Goal: Communication & Community: Answer question/provide support

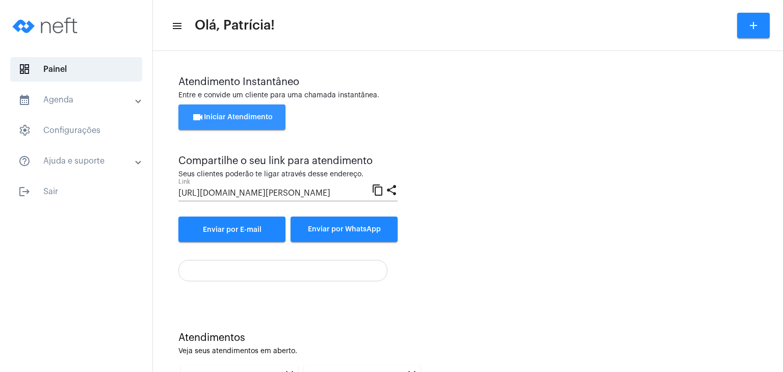
click at [253, 125] on button "videocam Iniciar Atendimento" at bounding box center [231, 116] width 107 height 25
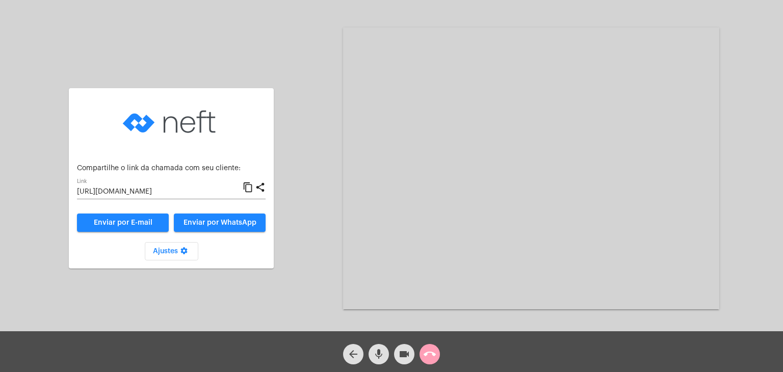
click at [430, 354] on mat-icon "call_end" at bounding box center [429, 354] width 12 height 12
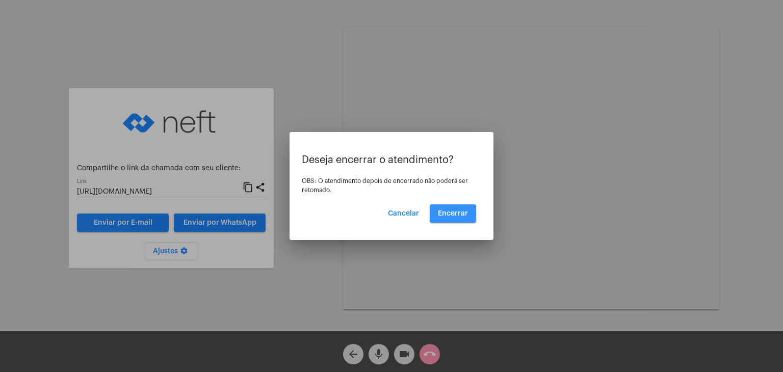
click at [459, 215] on span "Encerrar" at bounding box center [453, 213] width 30 height 7
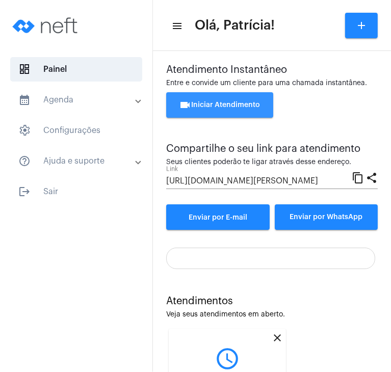
click at [262, 109] on button "videocam Iniciar Atendimento" at bounding box center [219, 104] width 107 height 25
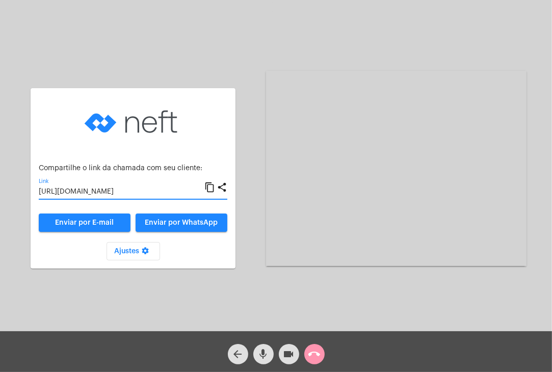
click at [162, 188] on input "[URL][DOMAIN_NAME]" at bounding box center [122, 192] width 166 height 8
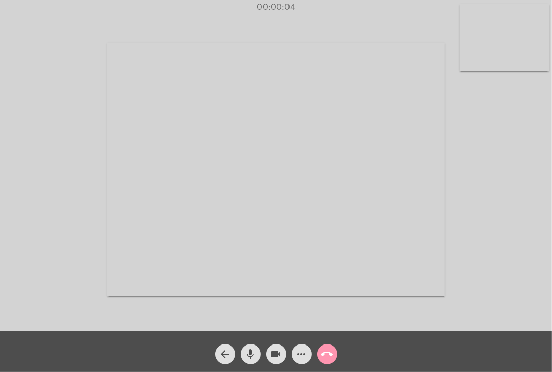
click at [508, 44] on video at bounding box center [505, 37] width 90 height 67
click at [303, 190] on video at bounding box center [342, 168] width 338 height 253
click at [326, 364] on span "call_end" at bounding box center [327, 354] width 12 height 20
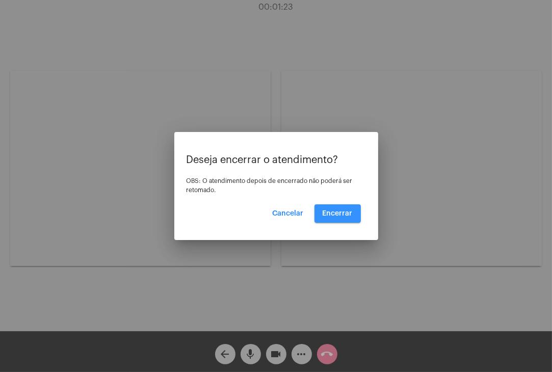
click at [338, 220] on button "Encerrar" at bounding box center [337, 213] width 46 height 18
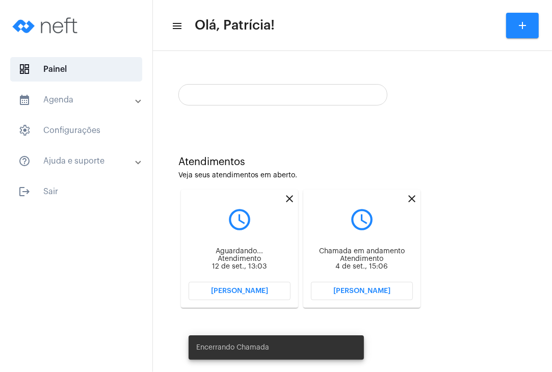
click at [281, 204] on div "query_builder" at bounding box center [240, 215] width 102 height 25
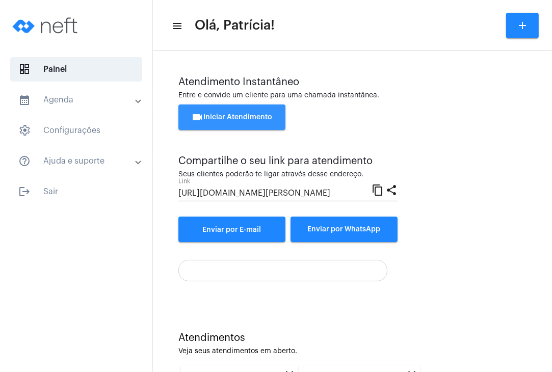
click at [243, 117] on span "videocam Iniciar Atendimento" at bounding box center [232, 117] width 81 height 7
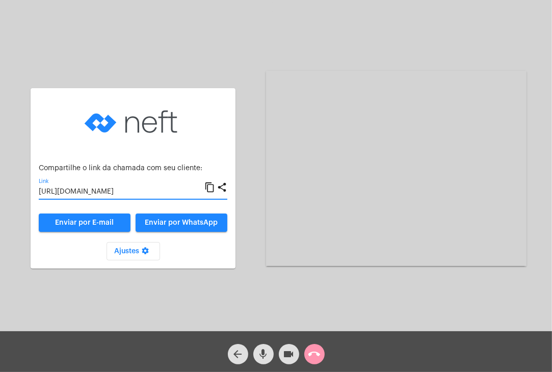
click at [161, 194] on input "[URL][DOMAIN_NAME]" at bounding box center [122, 192] width 166 height 8
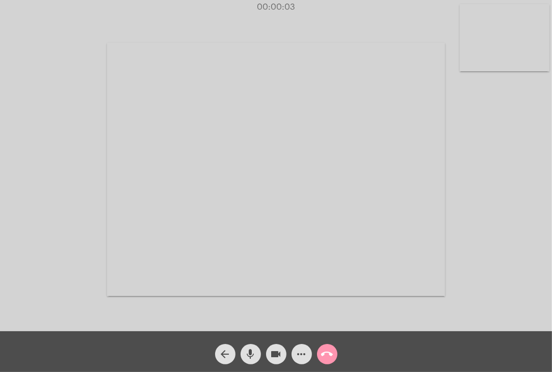
click at [479, 40] on video at bounding box center [505, 37] width 90 height 67
click at [298, 166] on video at bounding box center [342, 168] width 338 height 253
click at [527, 301] on div "Acessando Câmera e Microfone..." at bounding box center [411, 168] width 260 height 329
